Goal: Transaction & Acquisition: Subscribe to service/newsletter

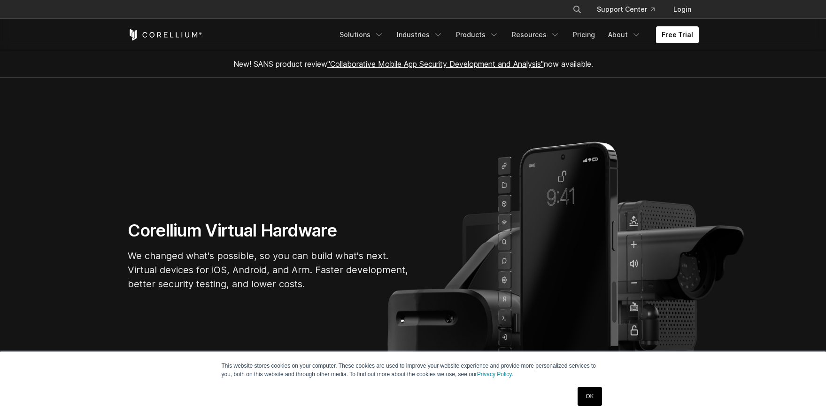
click at [686, 38] on link "Free Trial" at bounding box center [677, 34] width 43 height 17
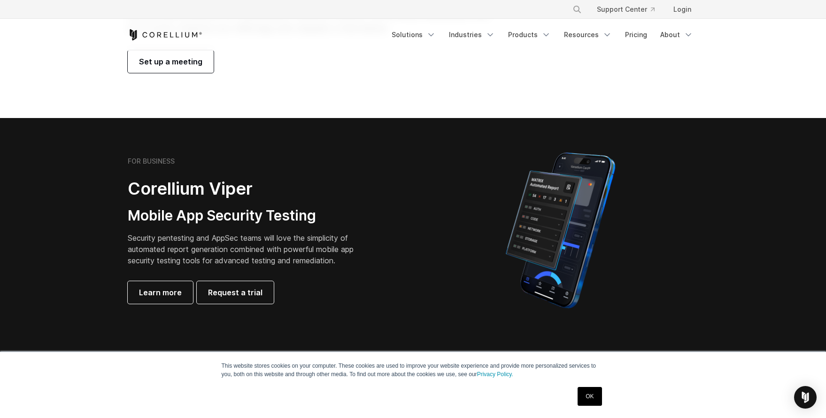
scroll to position [126, 0]
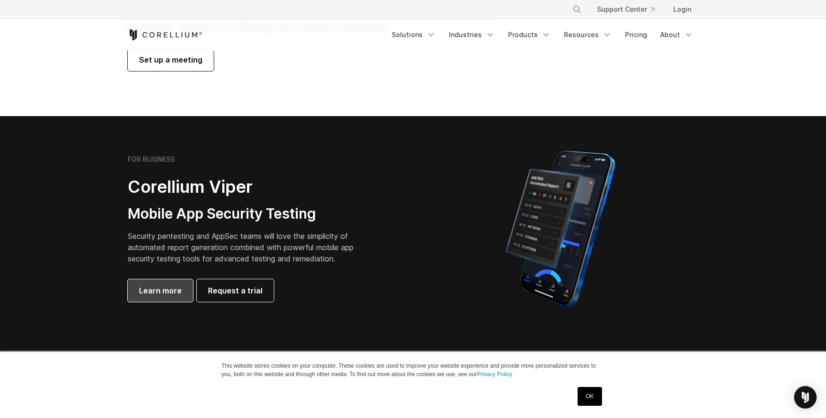
click at [144, 289] on span "Learn more" at bounding box center [160, 290] width 43 height 11
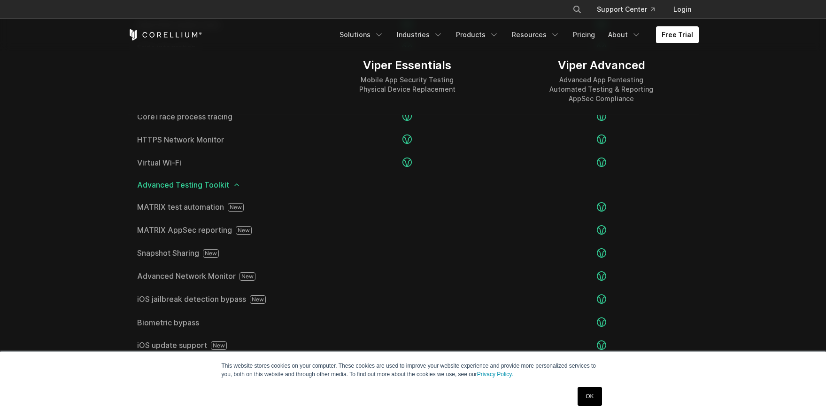
scroll to position [1596, 0]
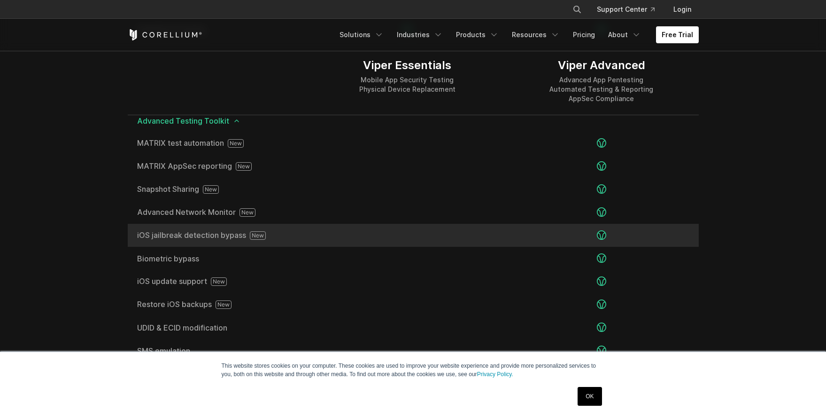
click at [254, 234] on icon at bounding box center [258, 235] width 16 height 8
click at [229, 239] on span "iOS jailbreak detection bypass" at bounding box center [219, 235] width 164 height 8
click at [258, 237] on icon at bounding box center [258, 235] width 16 height 8
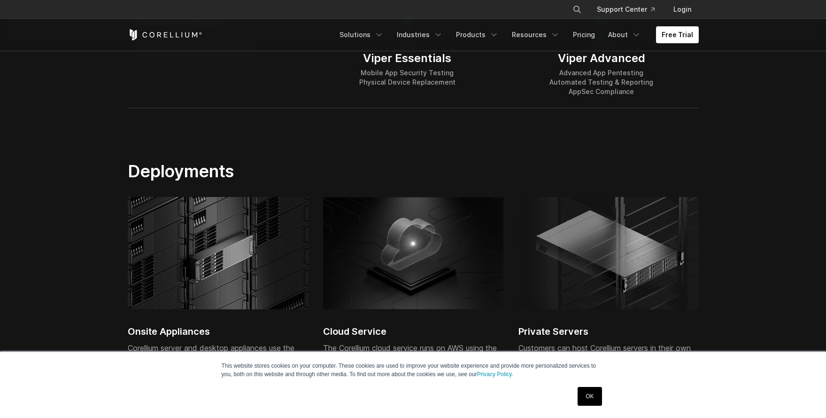
scroll to position [1730, 0]
